Goal: Navigation & Orientation: Find specific page/section

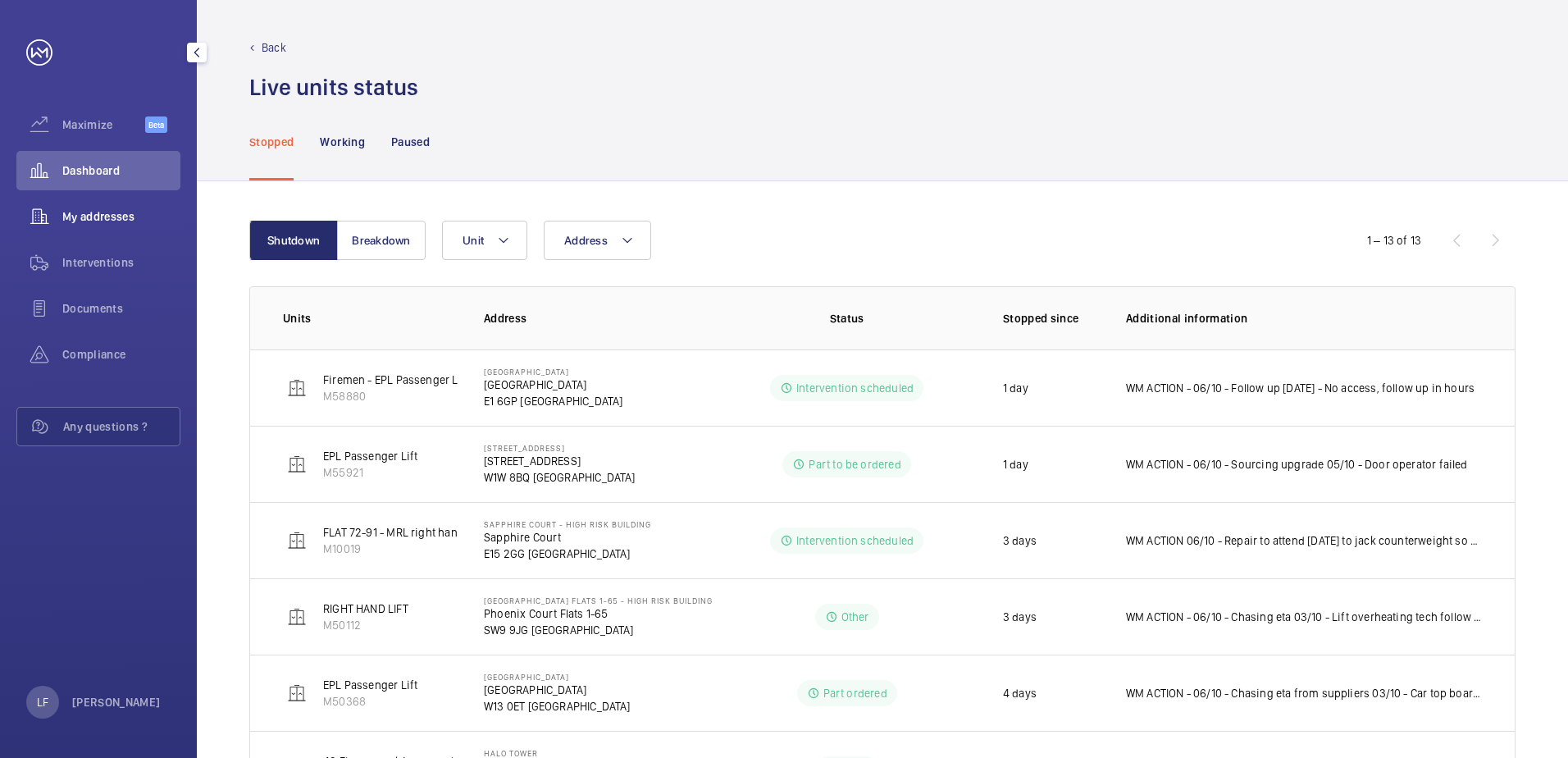
click at [107, 208] on span "My addresses" at bounding box center [120, 216] width 118 height 16
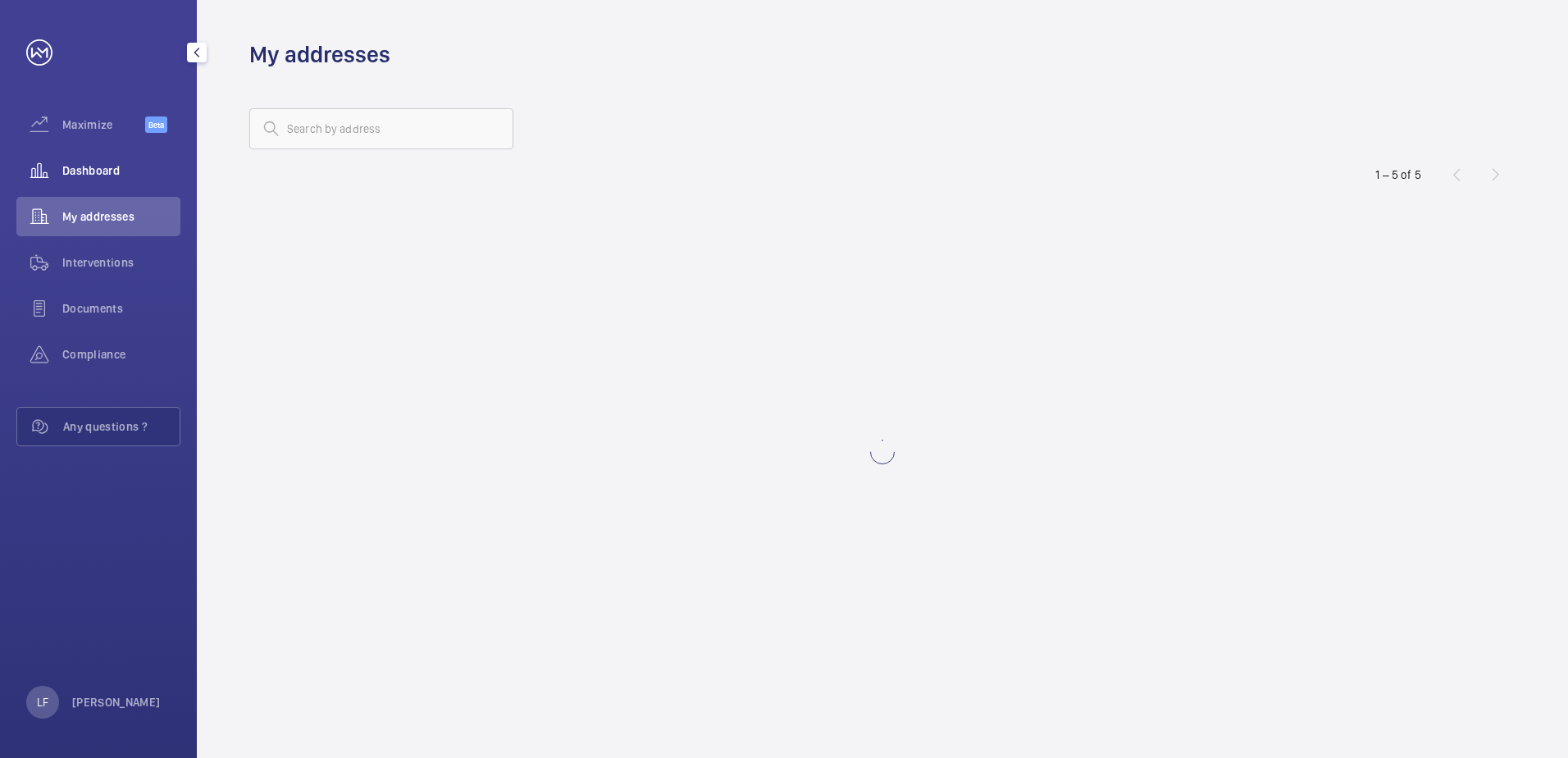
click at [97, 178] on span "Dashboard" at bounding box center [120, 170] width 118 height 16
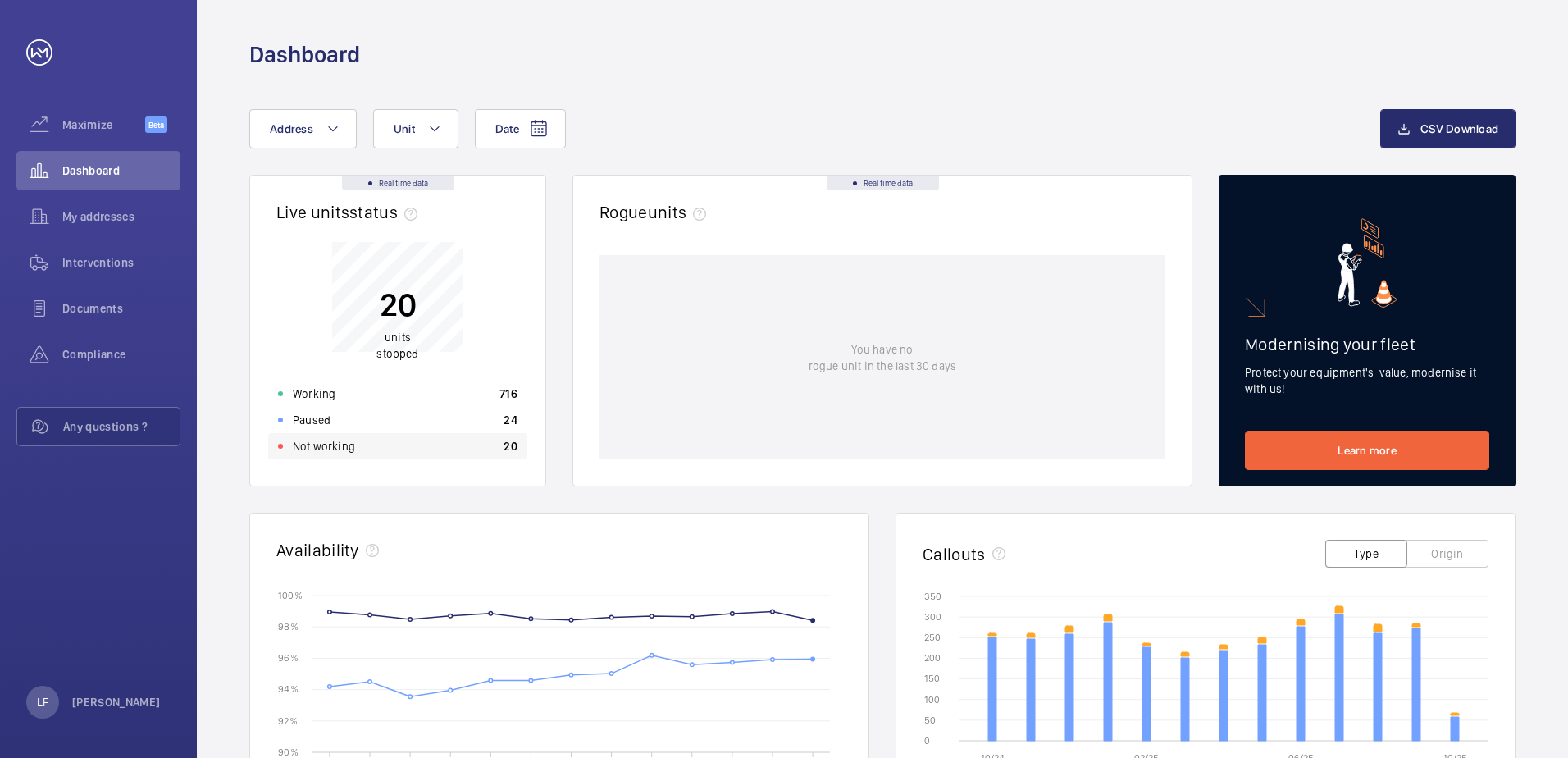
click at [364, 447] on div "Not working 20" at bounding box center [397, 446] width 259 height 27
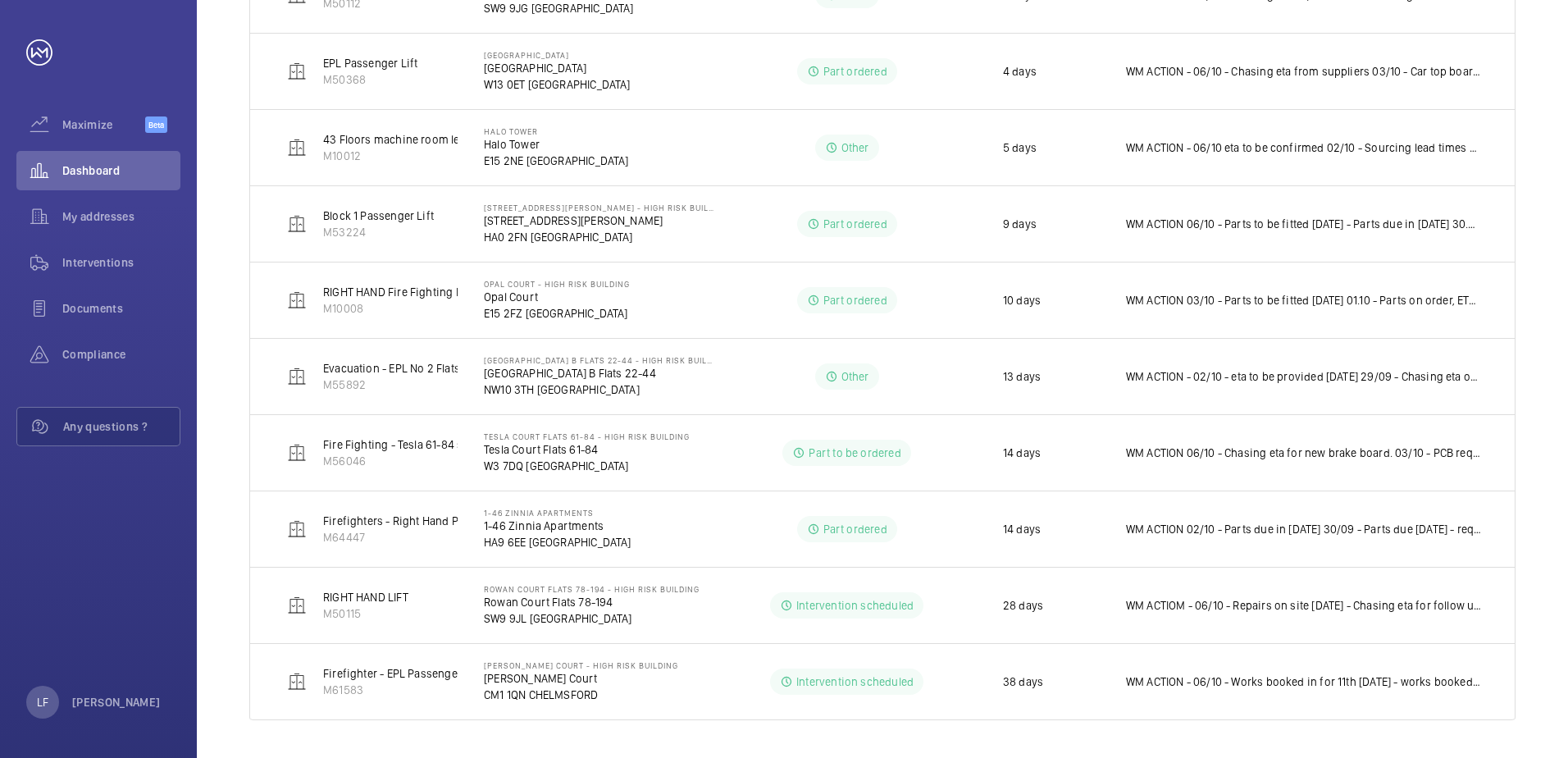
scroll to position [624, 0]
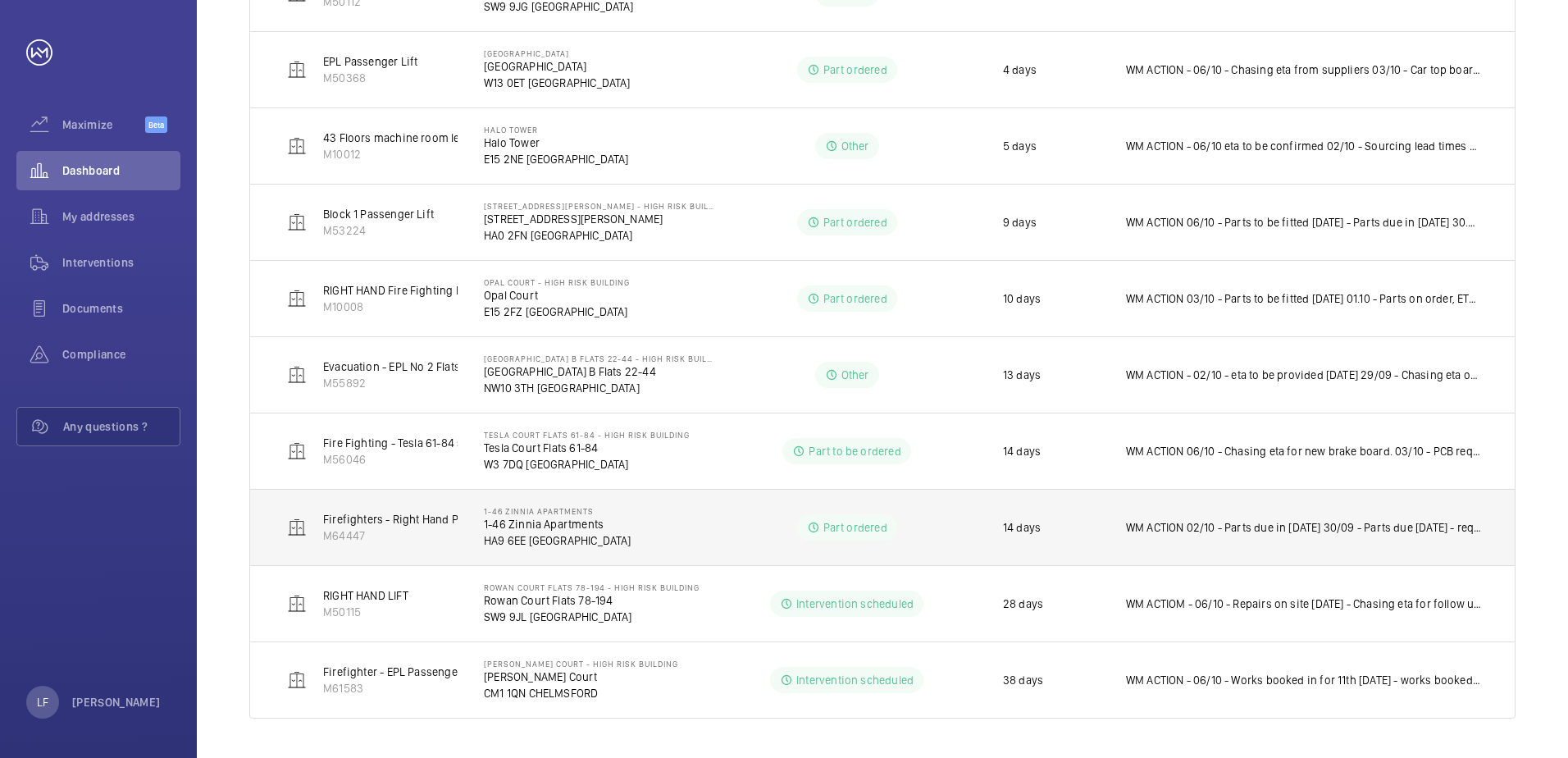
click at [558, 524] on p "1-46 Zinnia Apartments" at bounding box center [558, 524] width 148 height 16
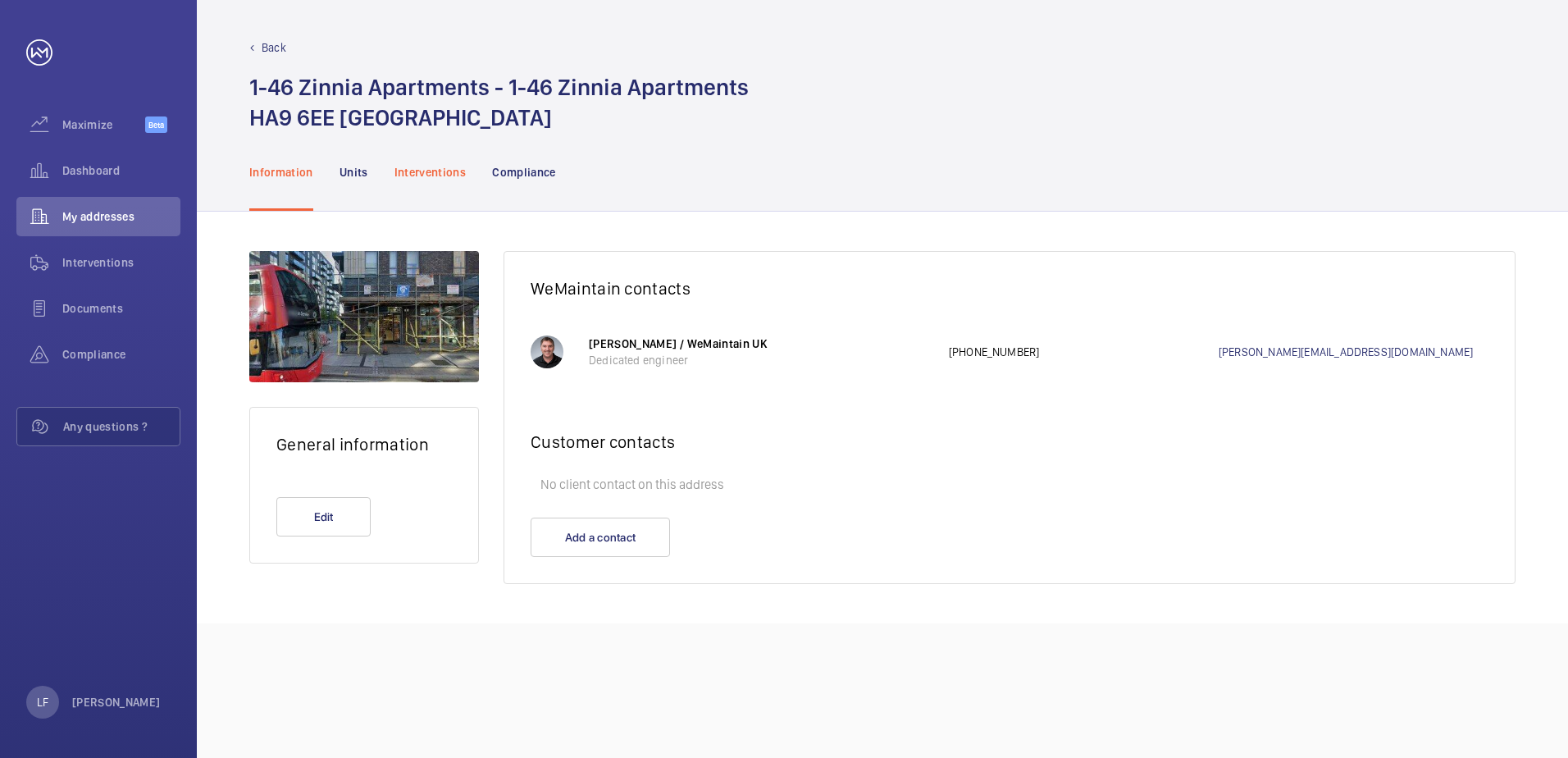
click at [410, 164] on p "Interventions" at bounding box center [431, 172] width 72 height 16
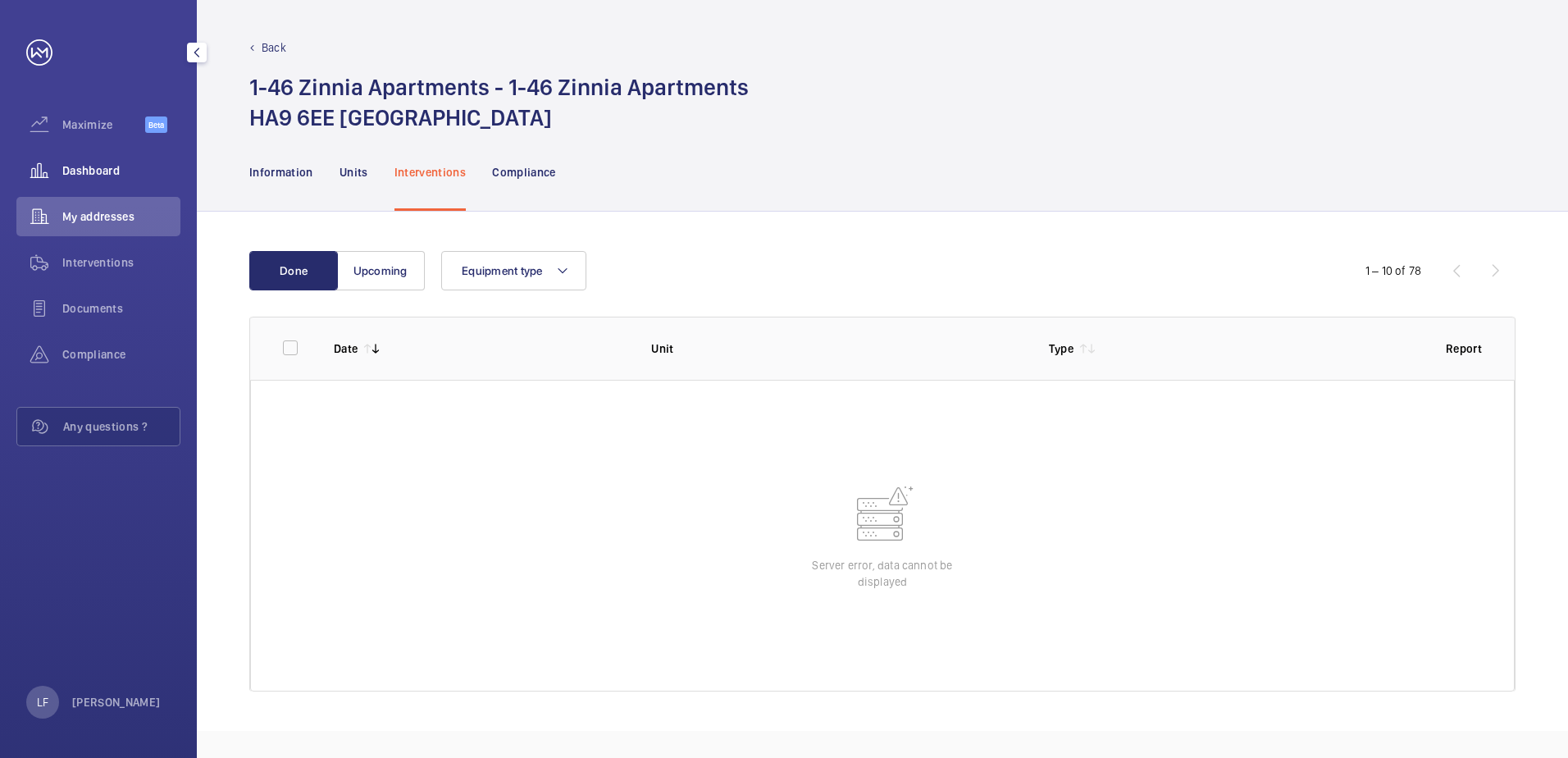
click at [111, 171] on span "Dashboard" at bounding box center [120, 170] width 118 height 16
